Goal: Task Accomplishment & Management: Use online tool/utility

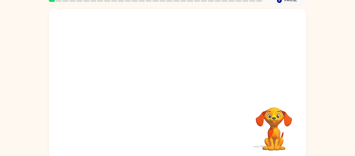
scroll to position [26, 0]
click at [257, 90] on div at bounding box center [177, 52] width 257 height 87
click at [355, 115] on div "Your browser must support playing .mp4 files to use Literably. Please try using…" at bounding box center [177, 81] width 355 height 151
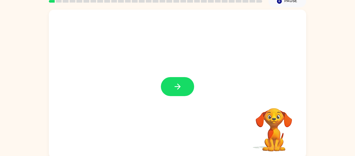
scroll to position [27, 0]
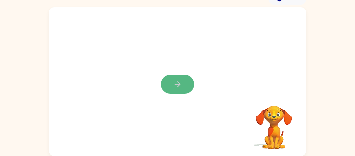
click at [172, 78] on button "button" at bounding box center [177, 84] width 33 height 19
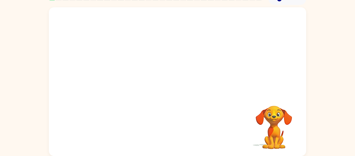
click at [185, 119] on div at bounding box center [177, 129] width 247 height 43
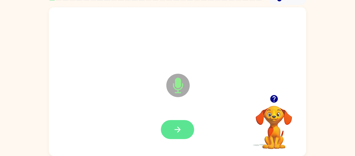
click at [167, 124] on button "button" at bounding box center [177, 129] width 33 height 19
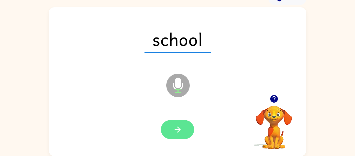
click at [176, 132] on icon "button" at bounding box center [177, 129] width 9 height 9
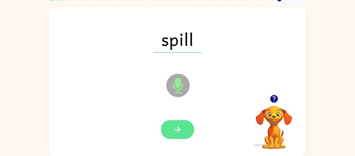
click at [186, 134] on button "button" at bounding box center [177, 129] width 33 height 19
click at [178, 129] on icon "button" at bounding box center [177, 129] width 6 height 6
click at [177, 128] on icon "button" at bounding box center [177, 129] width 9 height 9
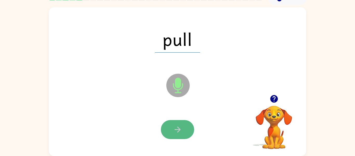
click at [171, 126] on button "button" at bounding box center [177, 129] width 33 height 19
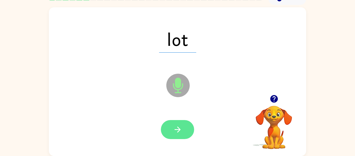
click at [173, 127] on icon "button" at bounding box center [177, 129] width 9 height 9
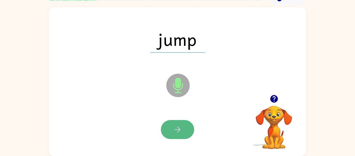
click at [182, 125] on icon "button" at bounding box center [177, 129] width 9 height 9
click at [181, 123] on button "button" at bounding box center [177, 129] width 33 height 19
click at [183, 128] on button "button" at bounding box center [177, 129] width 33 height 19
click at [183, 126] on button "button" at bounding box center [177, 129] width 33 height 19
click at [165, 122] on button "button" at bounding box center [177, 129] width 33 height 19
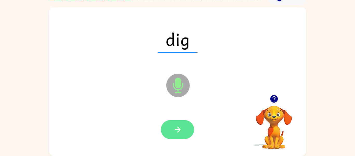
click at [170, 129] on button "button" at bounding box center [177, 129] width 33 height 19
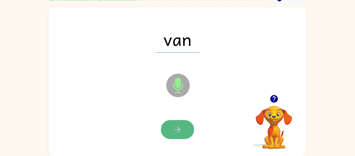
click at [173, 126] on icon "button" at bounding box center [177, 129] width 9 height 9
click at [176, 130] on icon "button" at bounding box center [177, 129] width 9 height 9
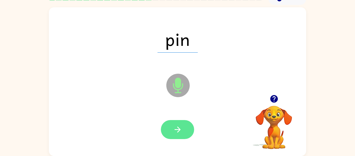
click at [178, 129] on icon "button" at bounding box center [177, 129] width 9 height 9
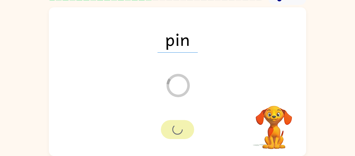
click at [178, 129] on div at bounding box center [177, 129] width 33 height 19
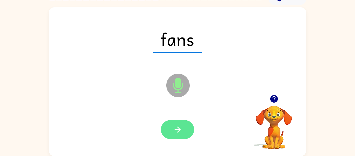
click at [178, 128] on icon "button" at bounding box center [177, 129] width 9 height 9
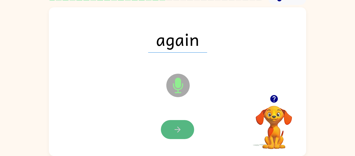
click at [177, 127] on icon "button" at bounding box center [177, 129] width 6 height 6
click at [179, 129] on icon "button" at bounding box center [177, 129] width 6 height 6
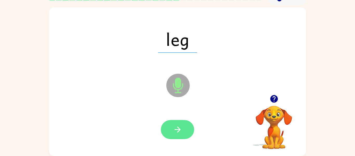
click at [176, 124] on button "button" at bounding box center [177, 129] width 33 height 19
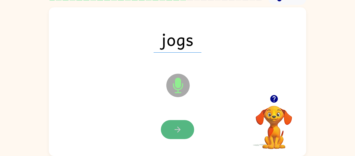
click at [180, 128] on icon "button" at bounding box center [177, 129] width 9 height 9
click at [179, 128] on icon "button" at bounding box center [177, 129] width 9 height 9
click at [178, 128] on icon "button" at bounding box center [177, 129] width 9 height 9
click at [181, 127] on icon "button" at bounding box center [177, 129] width 9 height 9
click at [181, 126] on icon "button" at bounding box center [177, 129] width 9 height 9
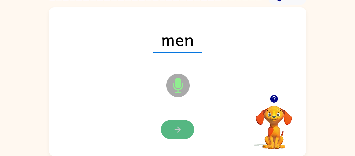
click at [181, 125] on icon "button" at bounding box center [177, 129] width 9 height 9
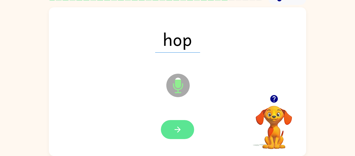
click at [181, 125] on icon "button" at bounding box center [177, 129] width 9 height 9
click at [179, 123] on button "button" at bounding box center [177, 129] width 33 height 19
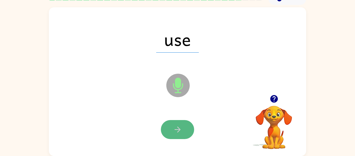
click at [188, 130] on button "button" at bounding box center [177, 129] width 33 height 19
click at [179, 126] on icon "button" at bounding box center [177, 129] width 9 height 9
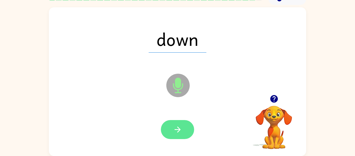
click at [180, 128] on icon "button" at bounding box center [177, 129] width 9 height 9
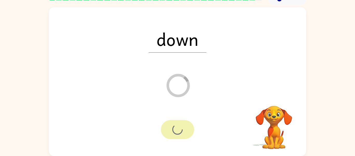
scroll to position [18, 0]
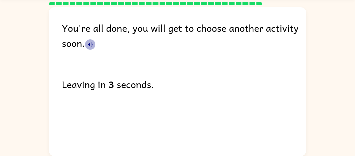
click at [90, 44] on icon "button" at bounding box center [90, 44] width 6 height 6
